Goal: Contribute content: Contribute content

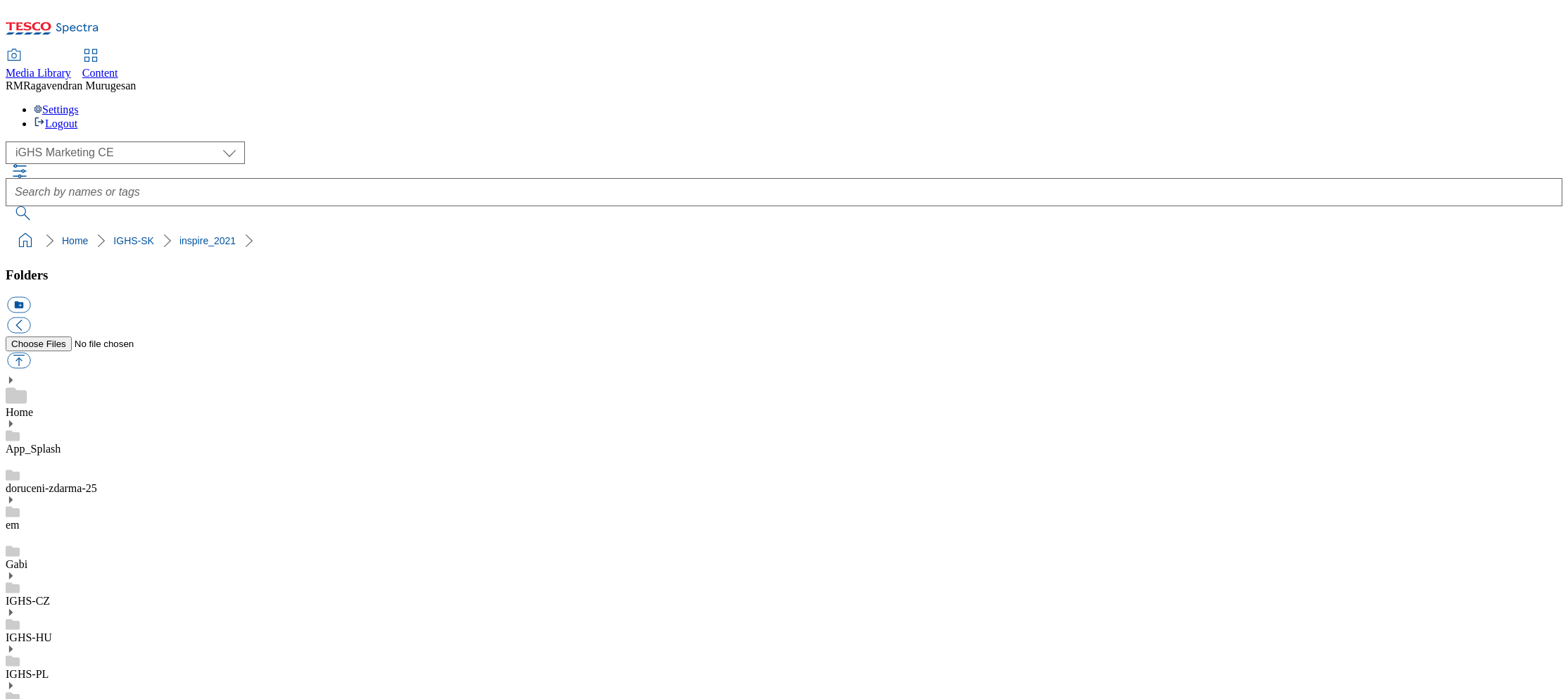
select select "flare-ighs-ce-mktg"
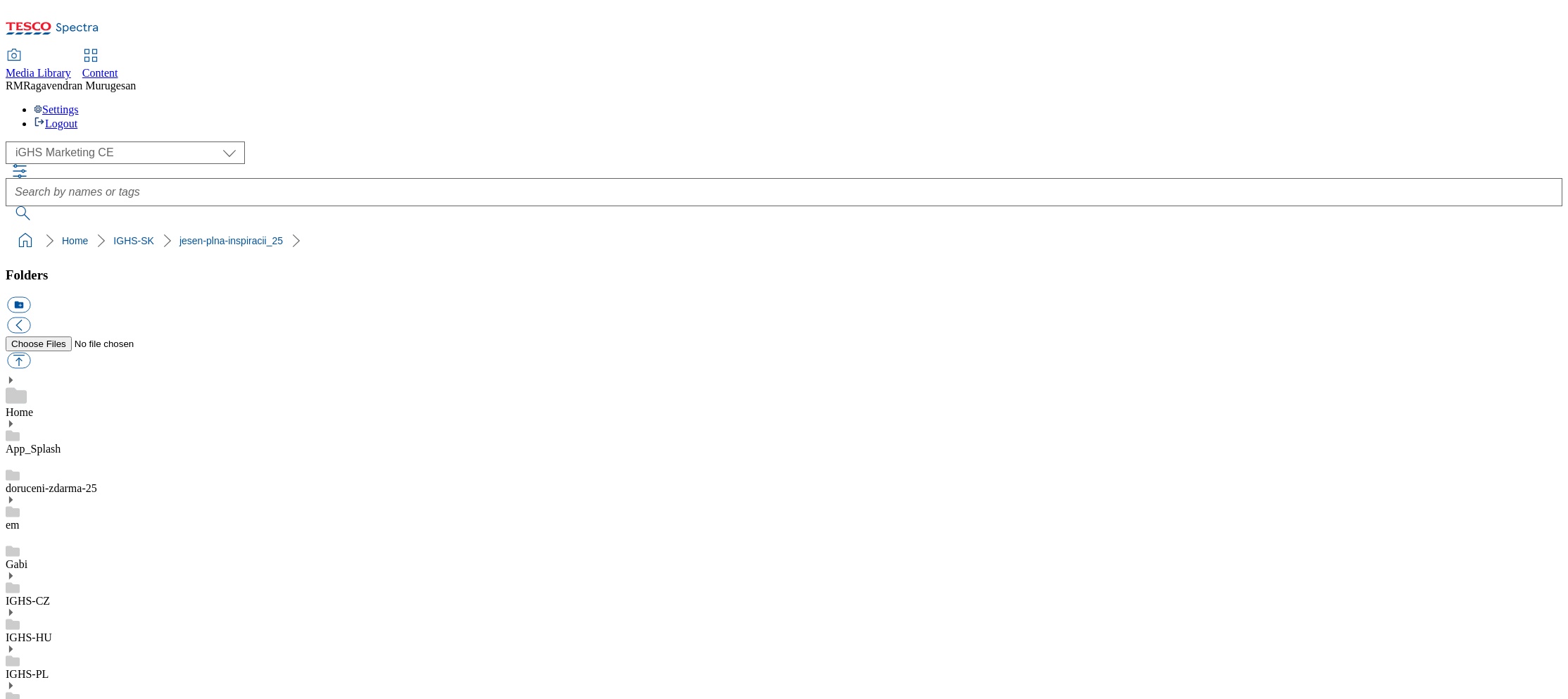
scroll to position [609, 0]
drag, startPoint x: 357, startPoint y: 349, endPoint x: 499, endPoint y: 352, distance: 142.0
copy div "triple_point_coupon_wk26"
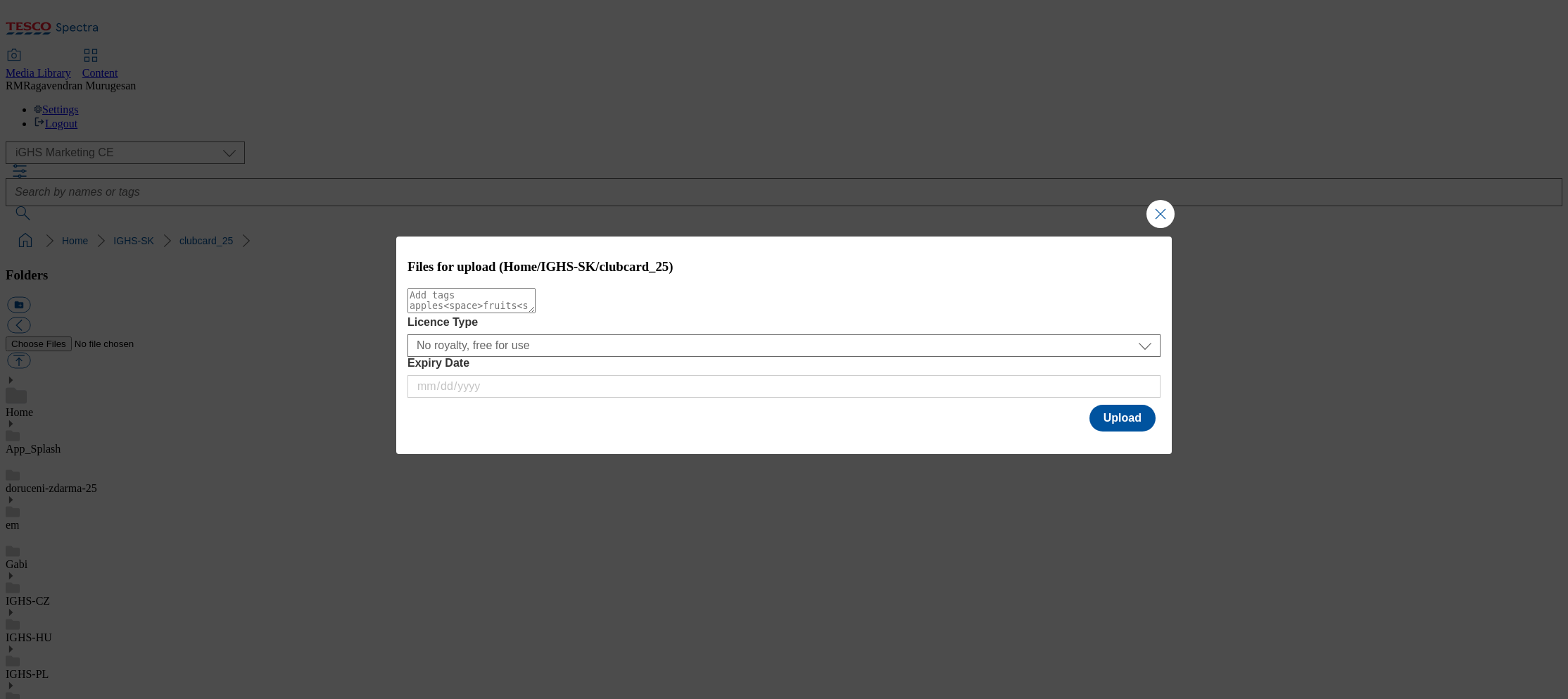
click at [535, 305] on textarea "Modal" at bounding box center [471, 301] width 128 height 25
paste textarea "triple_point_coupon_wk27"
type textarea "triple_point_coupon_wk27"
click at [1112, 422] on button "Upload" at bounding box center [1122, 418] width 66 height 27
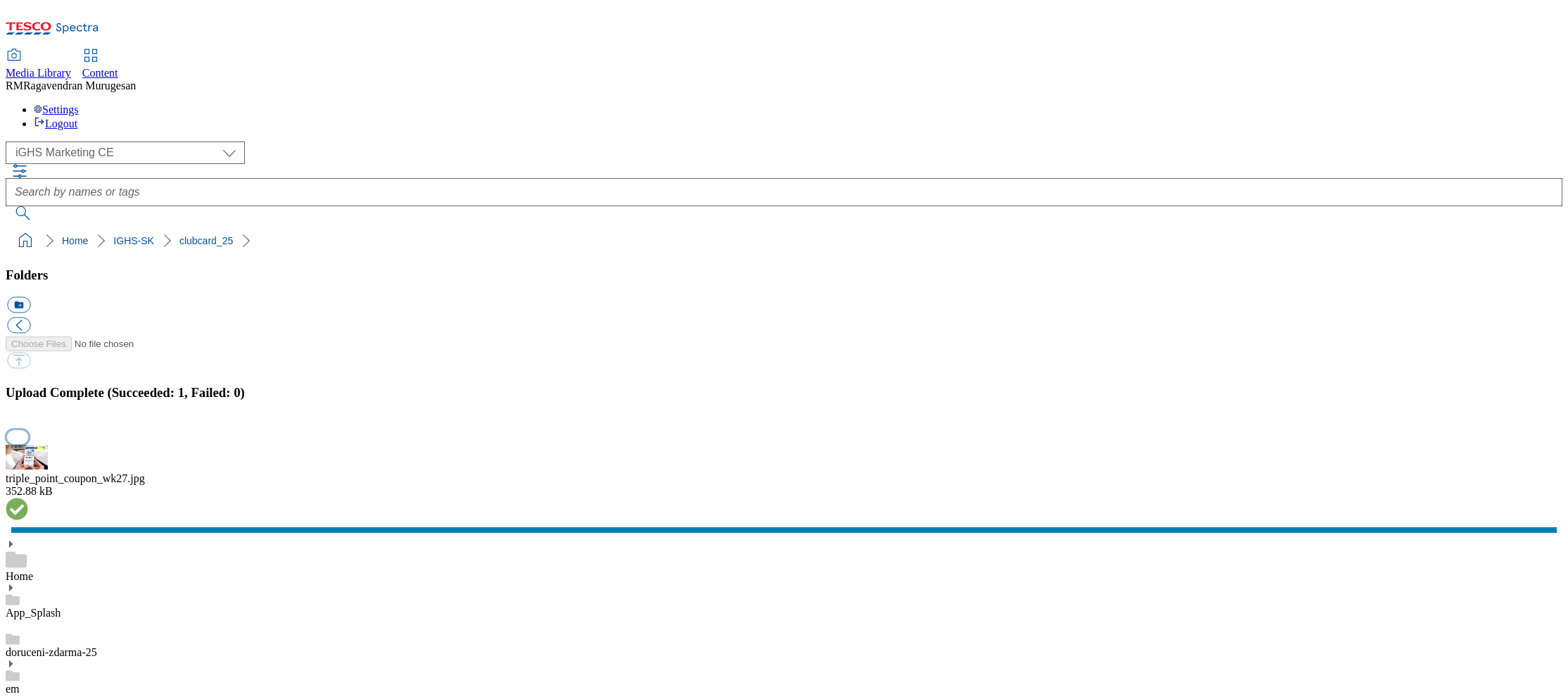
click at [28, 430] on button "button" at bounding box center [18, 436] width 21 height 13
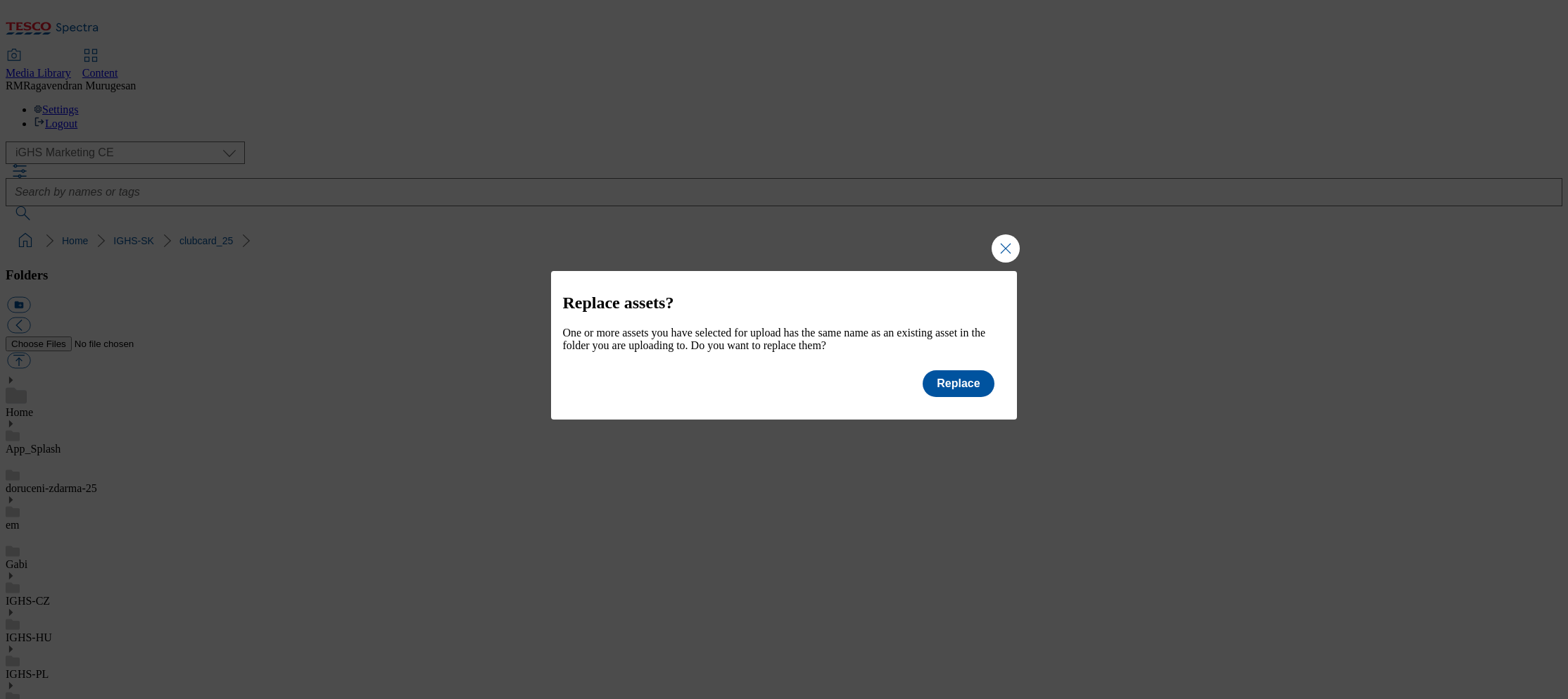
click at [737, 294] on h2 "Replace assets?" at bounding box center [783, 303] width 443 height 19
click at [965, 395] on button "Replace" at bounding box center [958, 384] width 71 height 27
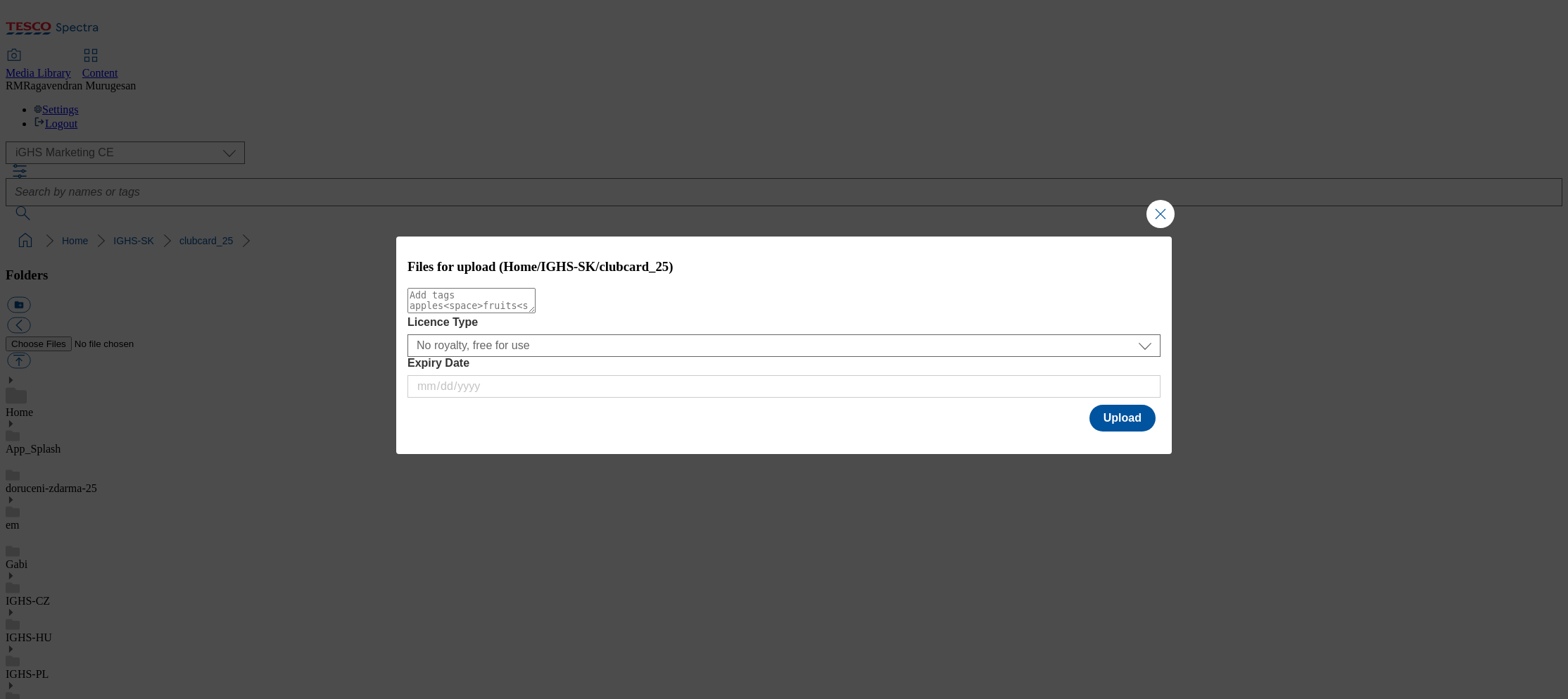
click at [535, 313] on textarea "Modal" at bounding box center [471, 301] width 128 height 25
paste textarea "triple_point_coupon_wk27"
type textarea "triple_point_coupon_wk27"
click at [1136, 424] on button "Upload" at bounding box center [1122, 418] width 66 height 27
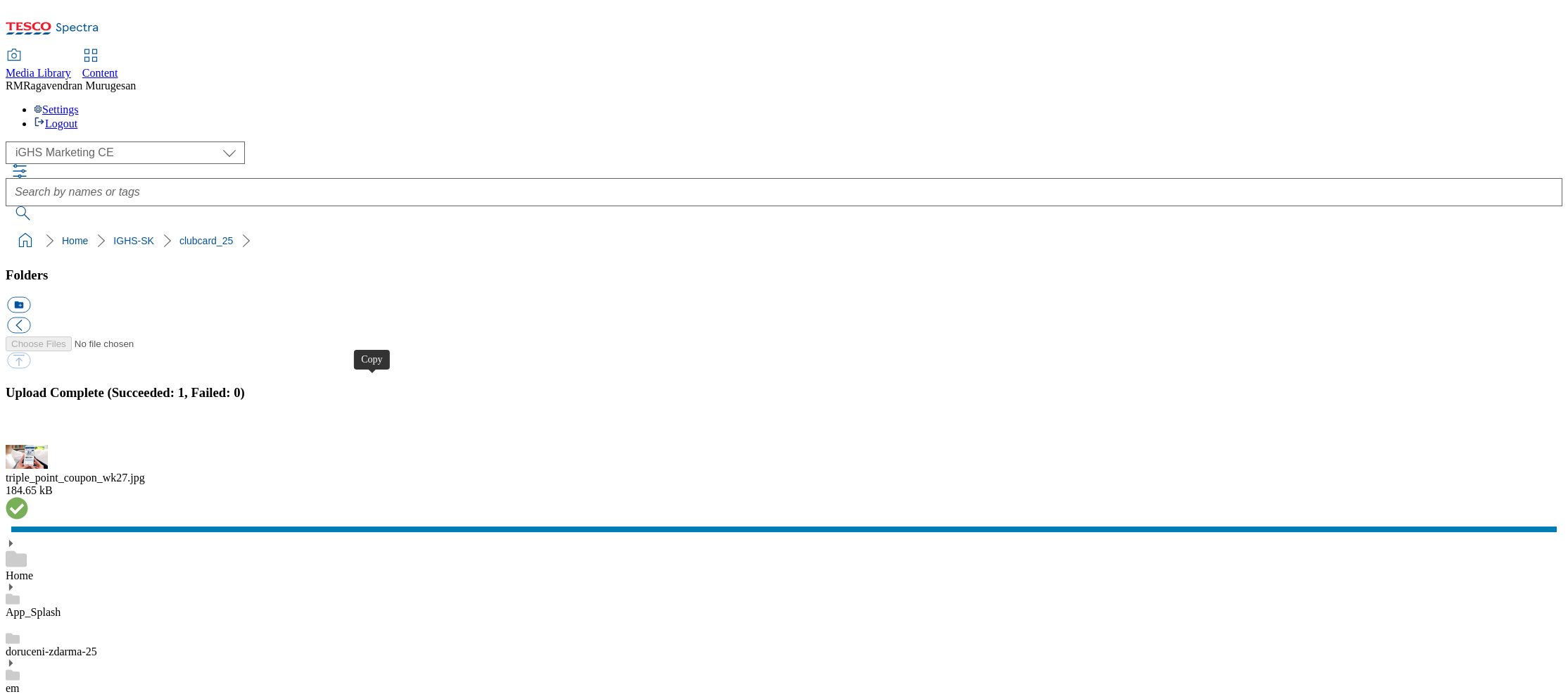
click at [28, 430] on button "button" at bounding box center [18, 436] width 21 height 13
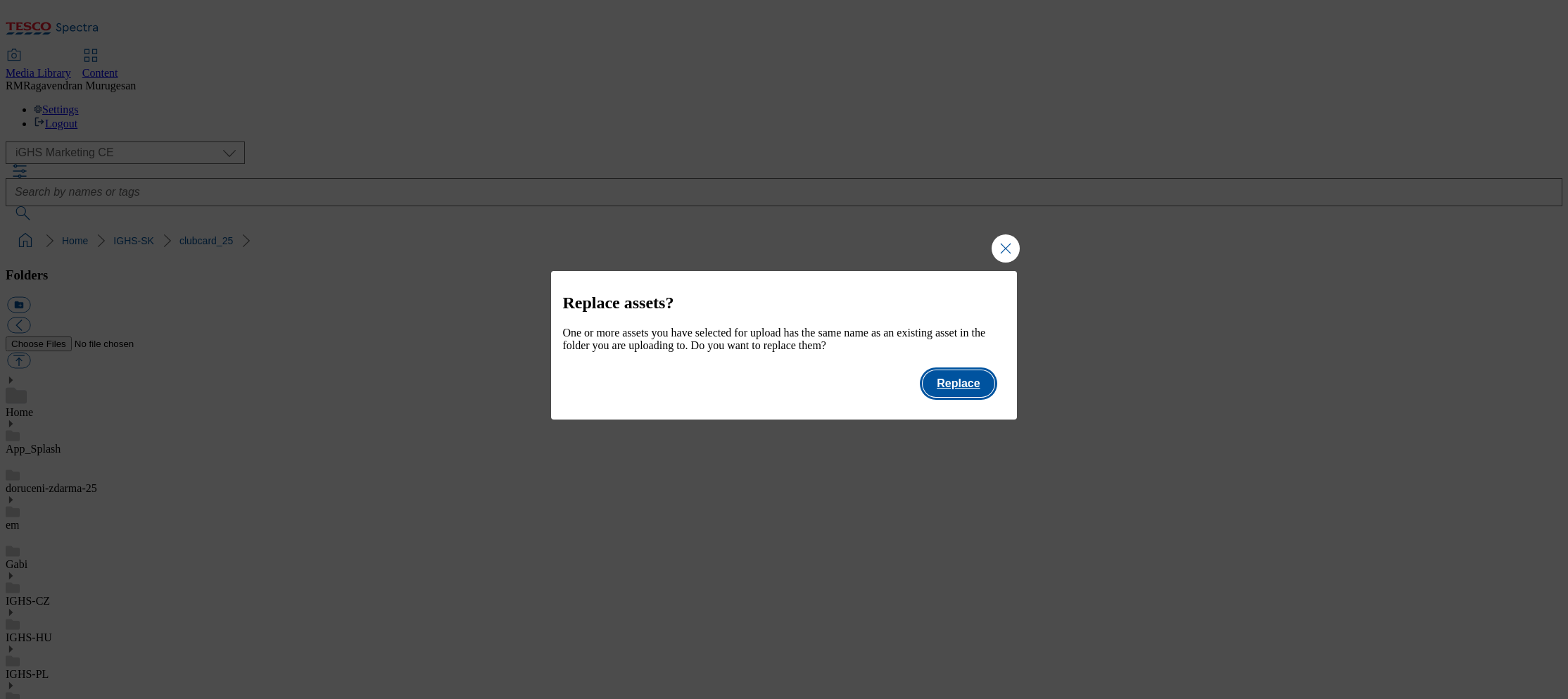
click at [944, 380] on button "Replace" at bounding box center [958, 384] width 71 height 27
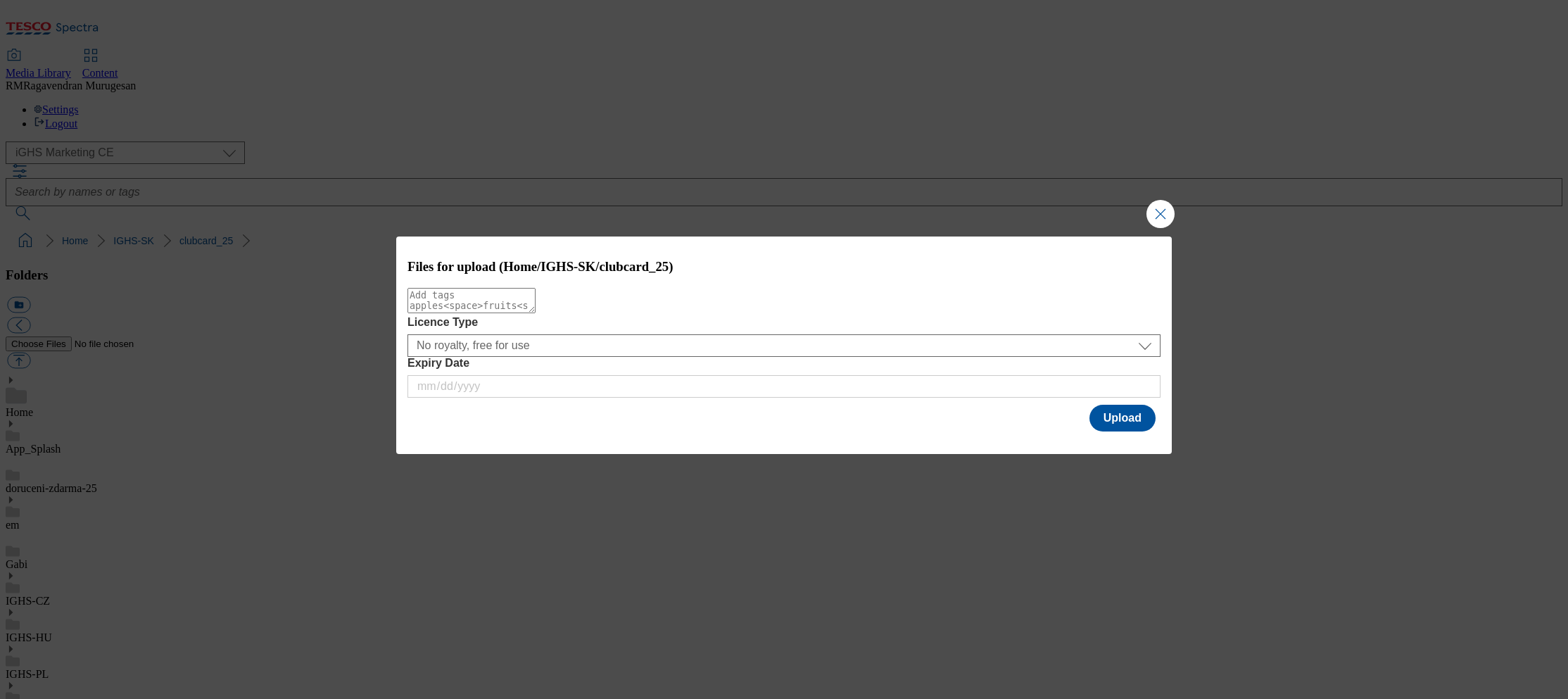
click at [535, 313] on textarea "Modal" at bounding box center [471, 301] width 128 height 25
paste textarea "triple_point_coupon_wk27"
type textarea "triple_point_coupon_wk27"
click at [1125, 424] on button "Upload" at bounding box center [1122, 418] width 66 height 27
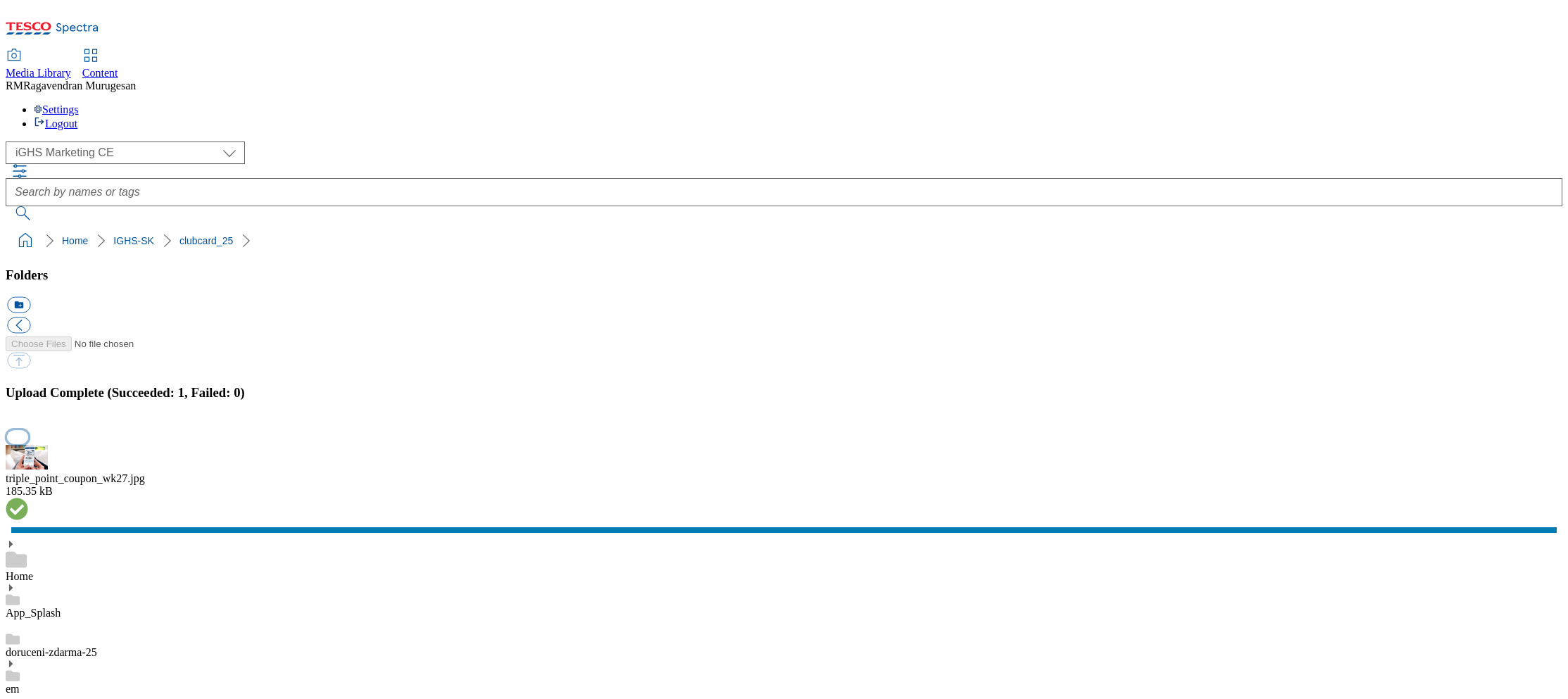
click at [28, 430] on button "button" at bounding box center [18, 436] width 21 height 13
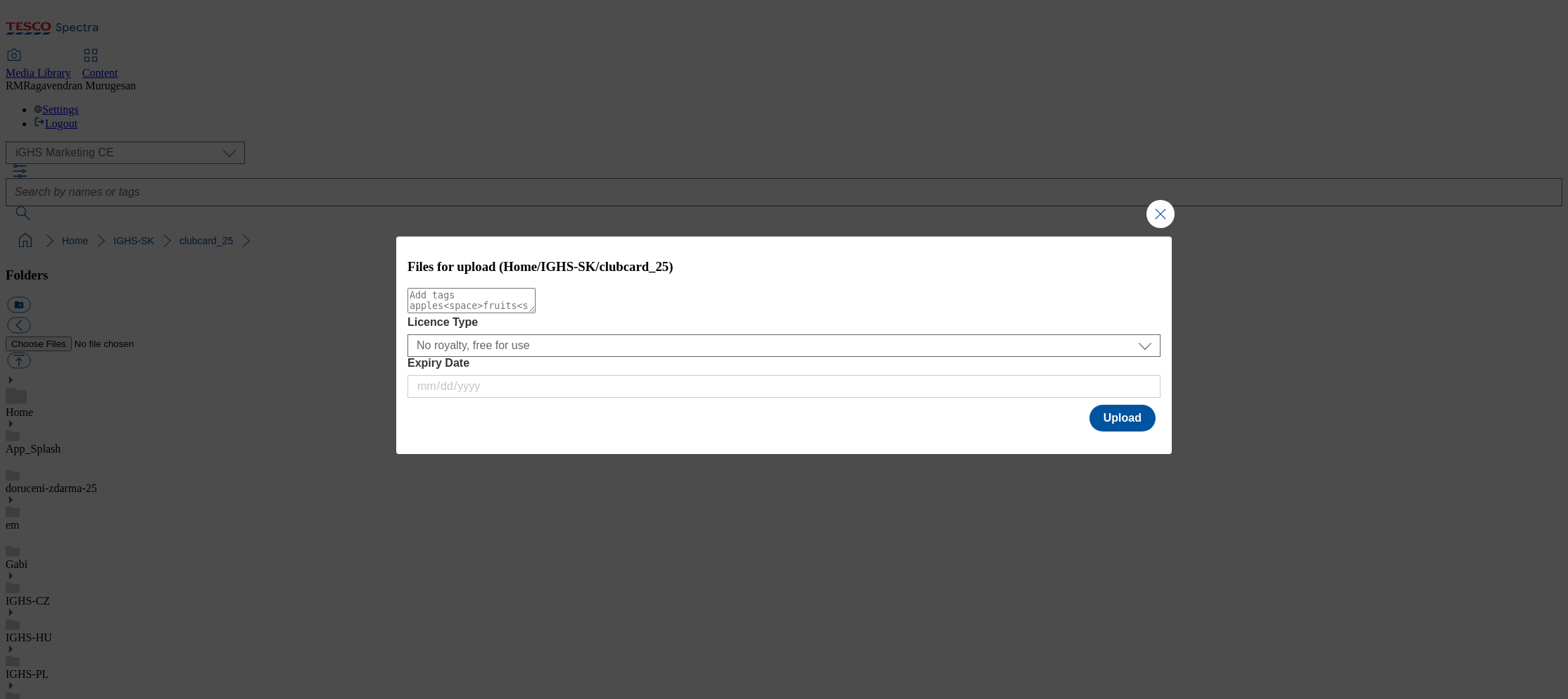
click at [535, 304] on textarea "Modal" at bounding box center [471, 301] width 128 height 25
paste textarea "Flower_coupon_wk27"
type textarea "Flower_coupon_wk27"
click at [1138, 422] on button "Upload" at bounding box center [1122, 418] width 66 height 27
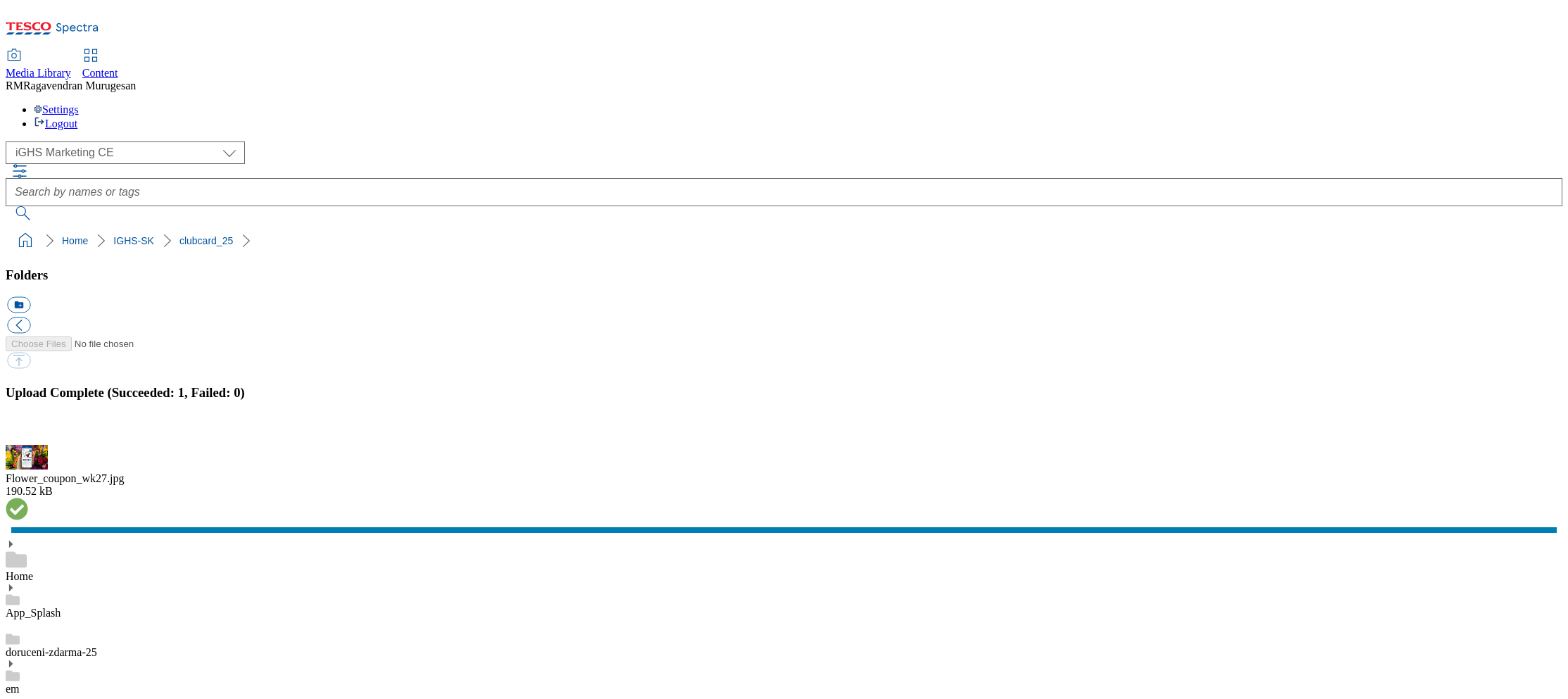
drag, startPoint x: 1554, startPoint y: 404, endPoint x: 1521, endPoint y: 403, distance: 33.0
click at [28, 430] on button "button" at bounding box center [18, 436] width 21 height 13
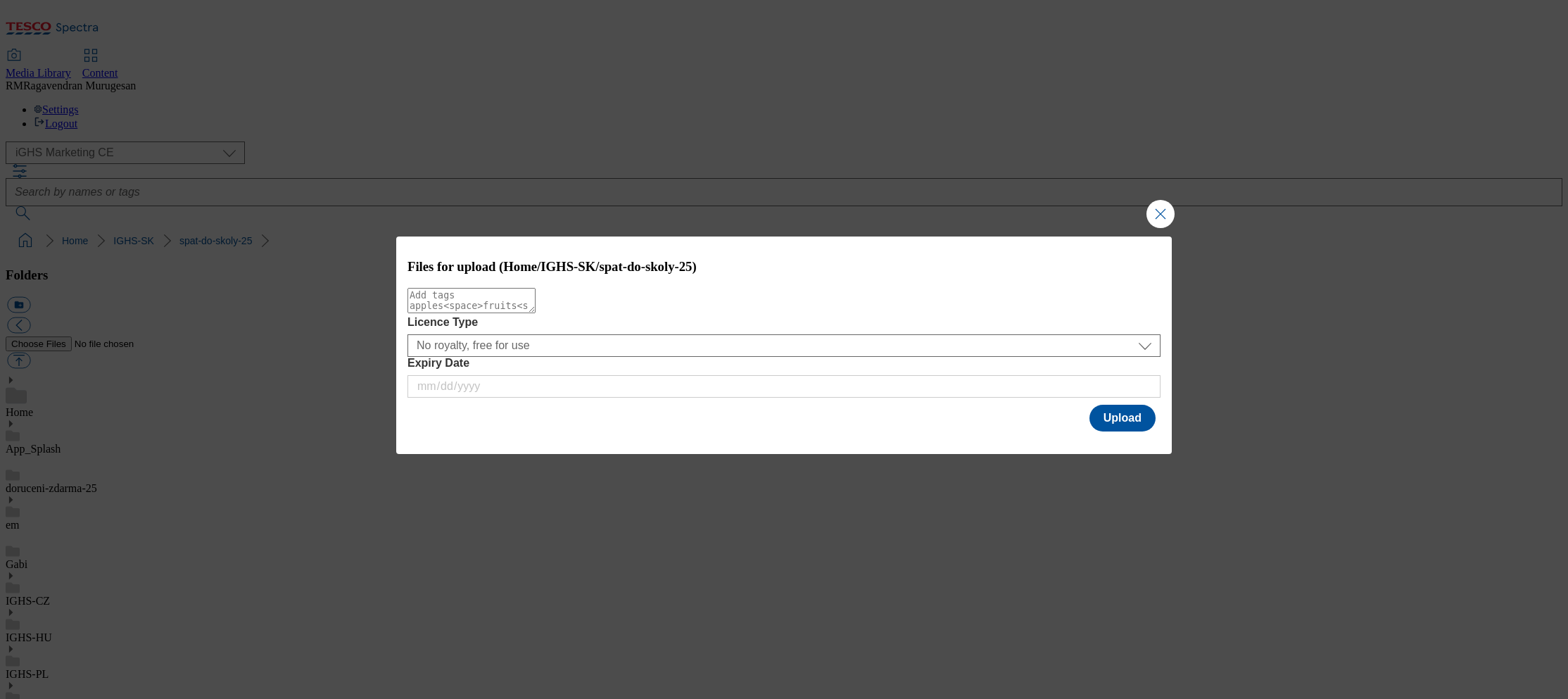
click at [535, 313] on textarea "Modal" at bounding box center [471, 301] width 128 height 25
paste textarea "Flower_coupon_wk27"
type textarea "Flower_coupon_wk27"
click at [1126, 421] on button "Upload" at bounding box center [1122, 418] width 66 height 27
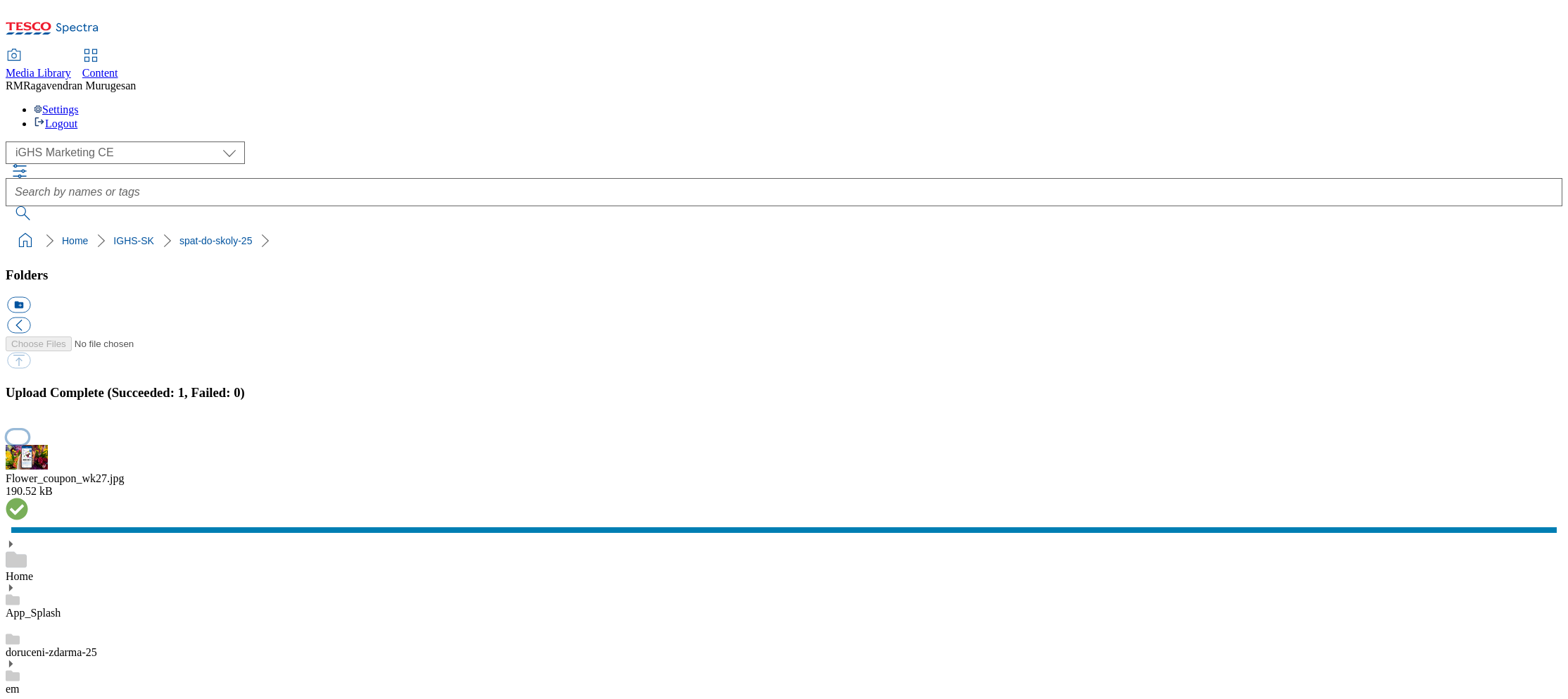
click at [28, 430] on button "button" at bounding box center [18, 436] width 21 height 13
